Goal: Browse casually: Explore the website without a specific task or goal

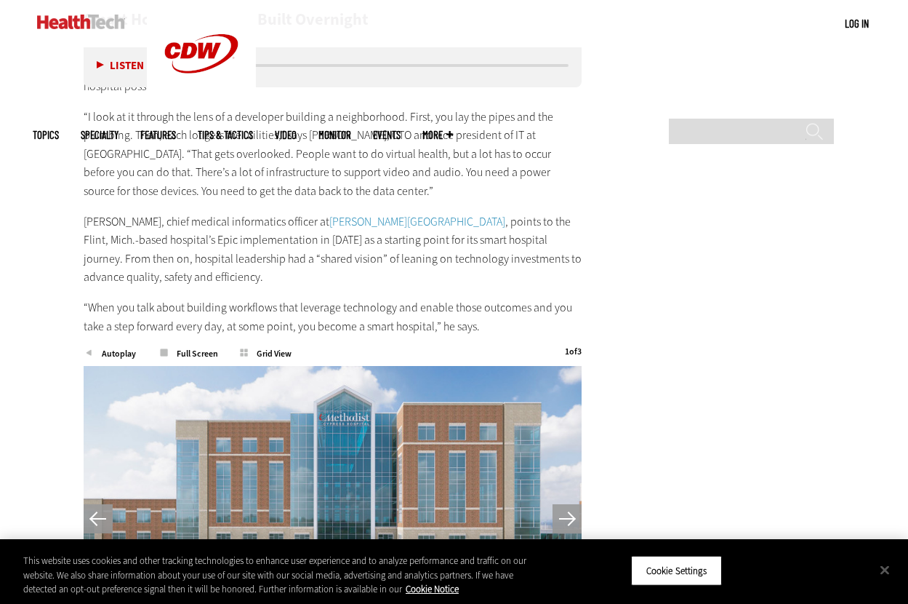
scroll to position [3060, 0]
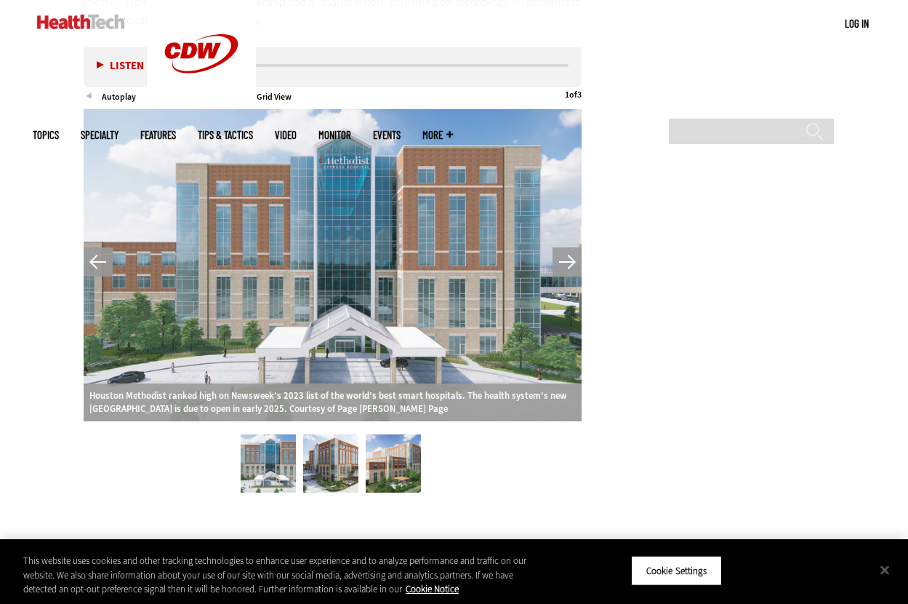
click at [564, 247] on button "Next" at bounding box center [567, 261] width 29 height 29
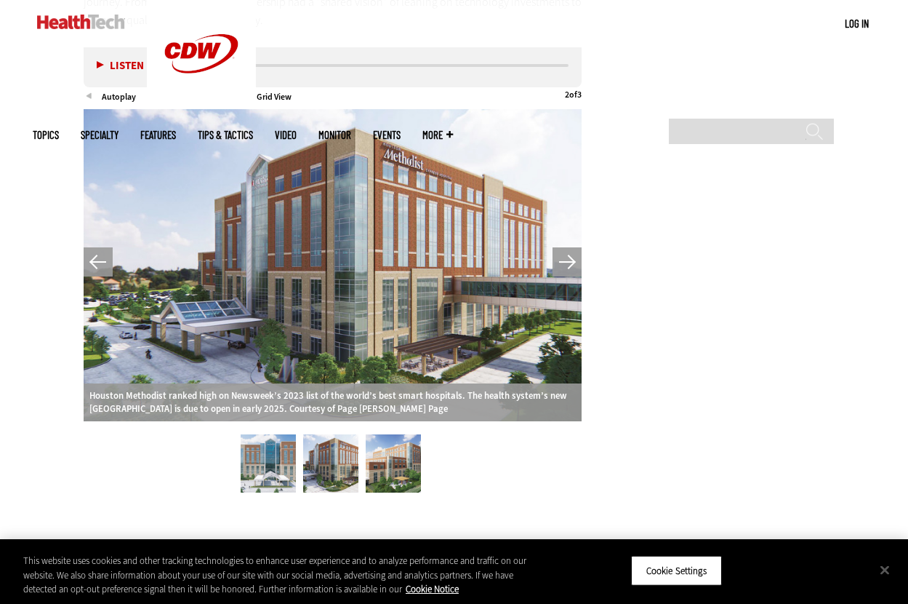
click at [564, 247] on button "Next" at bounding box center [567, 261] width 29 height 29
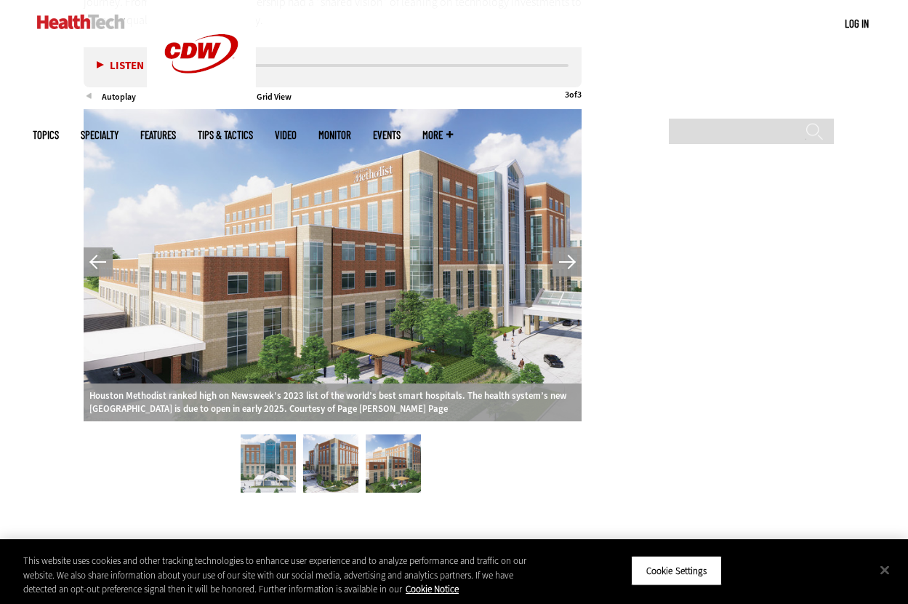
click at [564, 247] on button "Next" at bounding box center [567, 261] width 29 height 29
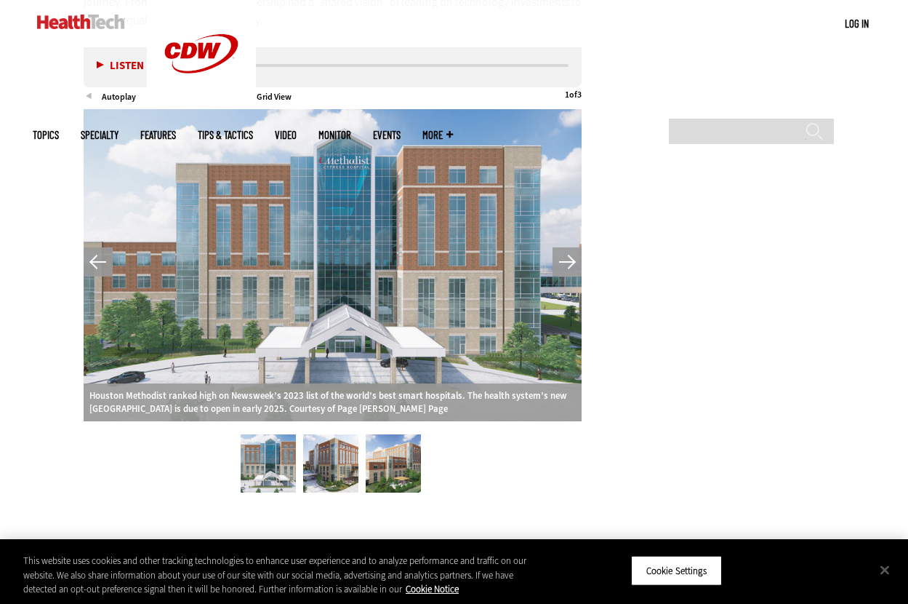
click at [564, 247] on button "Next" at bounding box center [567, 261] width 29 height 29
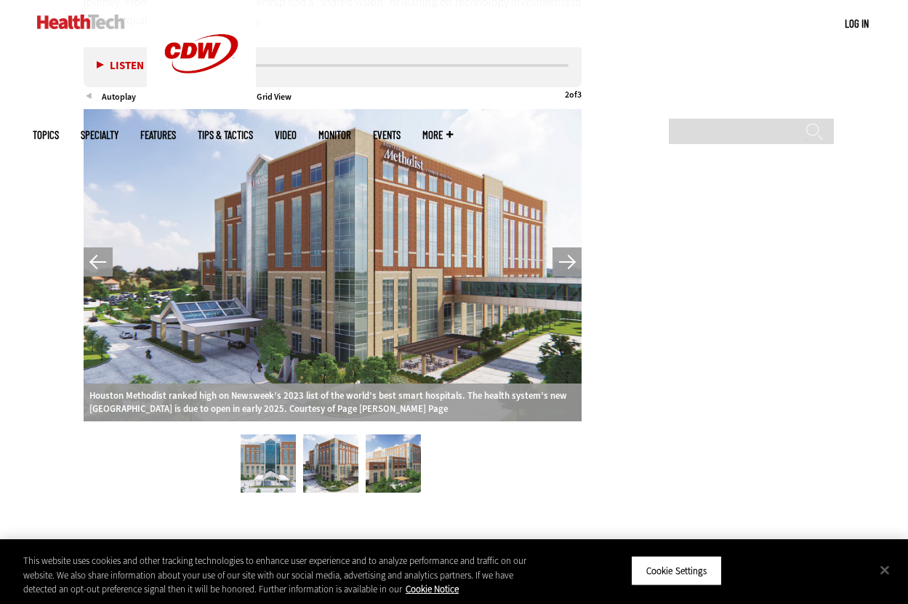
click at [564, 247] on button "Next" at bounding box center [567, 261] width 29 height 29
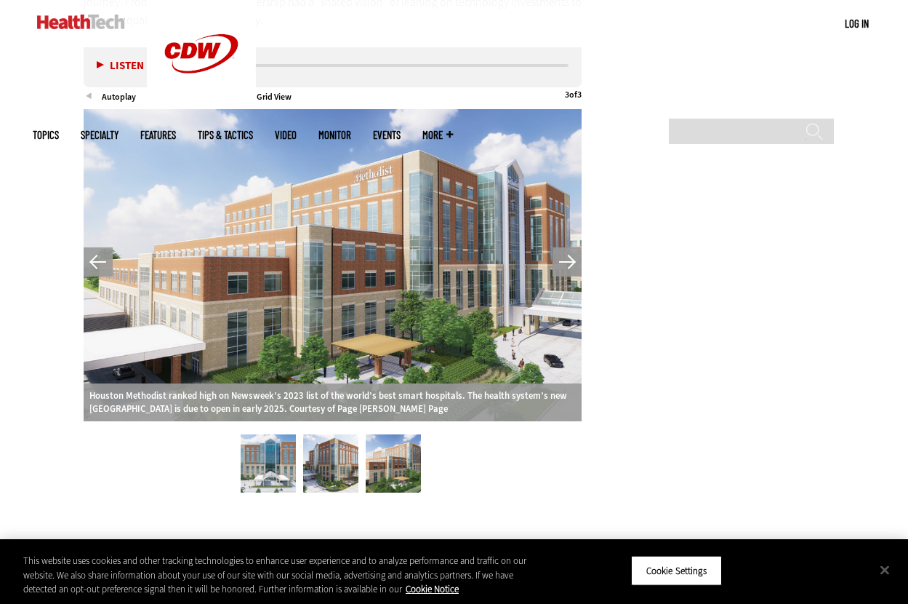
click at [564, 247] on button "Next" at bounding box center [567, 261] width 29 height 29
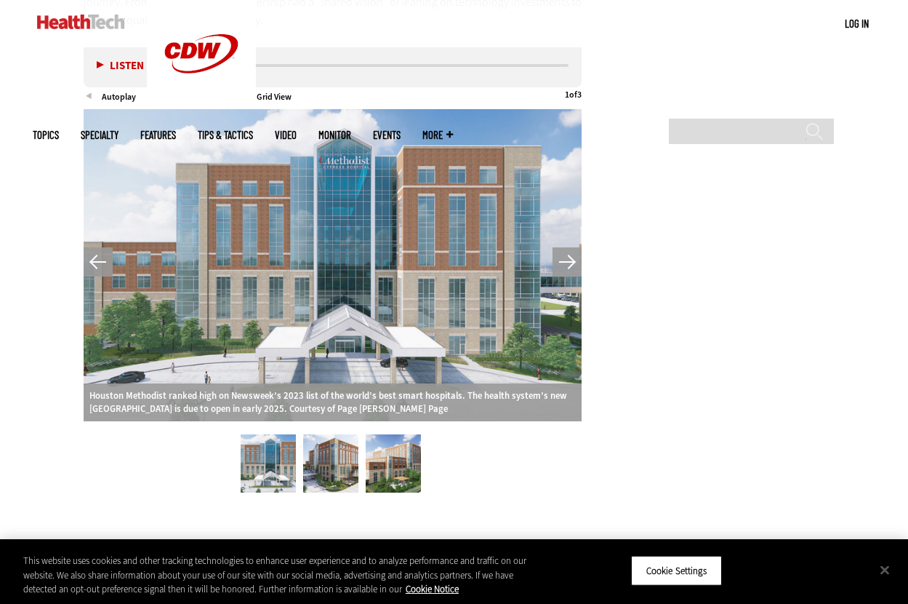
click at [564, 247] on button "Next" at bounding box center [567, 261] width 29 height 29
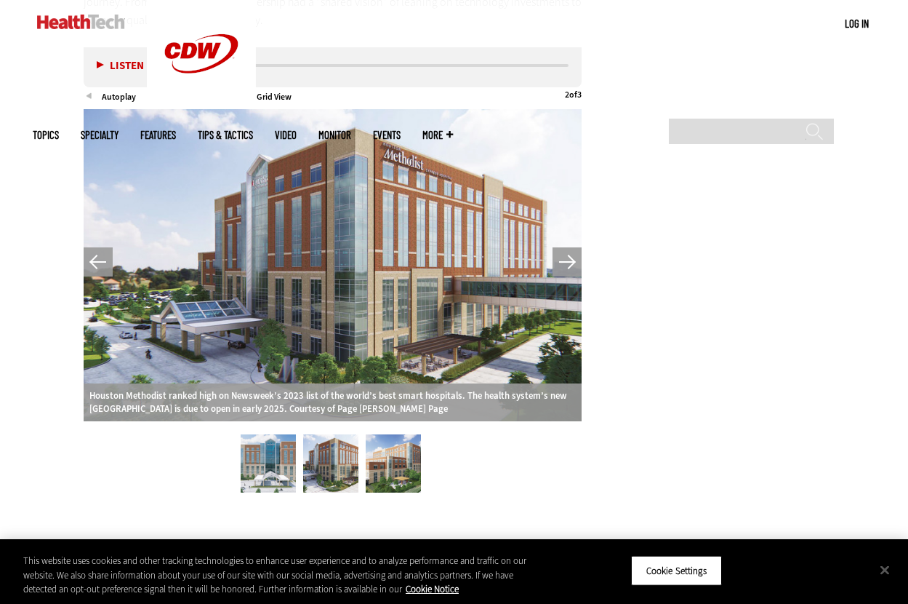
click at [564, 247] on button "Next" at bounding box center [567, 261] width 29 height 29
